Goal: Task Accomplishment & Management: Manage account settings

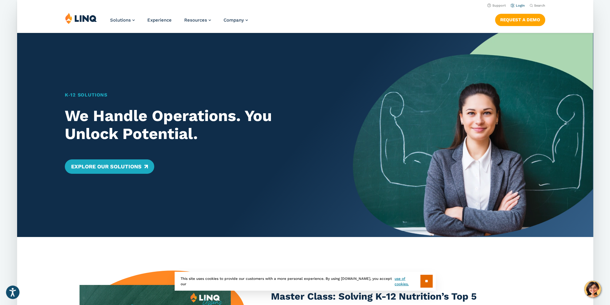
click at [520, 6] on link "Login" at bounding box center [517, 6] width 14 height 4
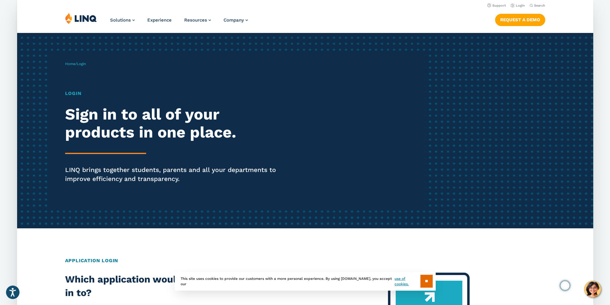
click at [75, 94] on h1 "Login" at bounding box center [176, 93] width 222 height 7
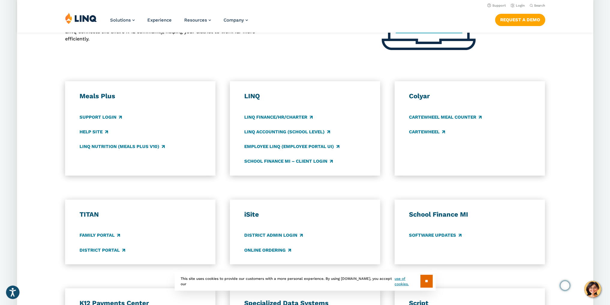
scroll to position [270, 0]
